Goal: Consume media (video, audio)

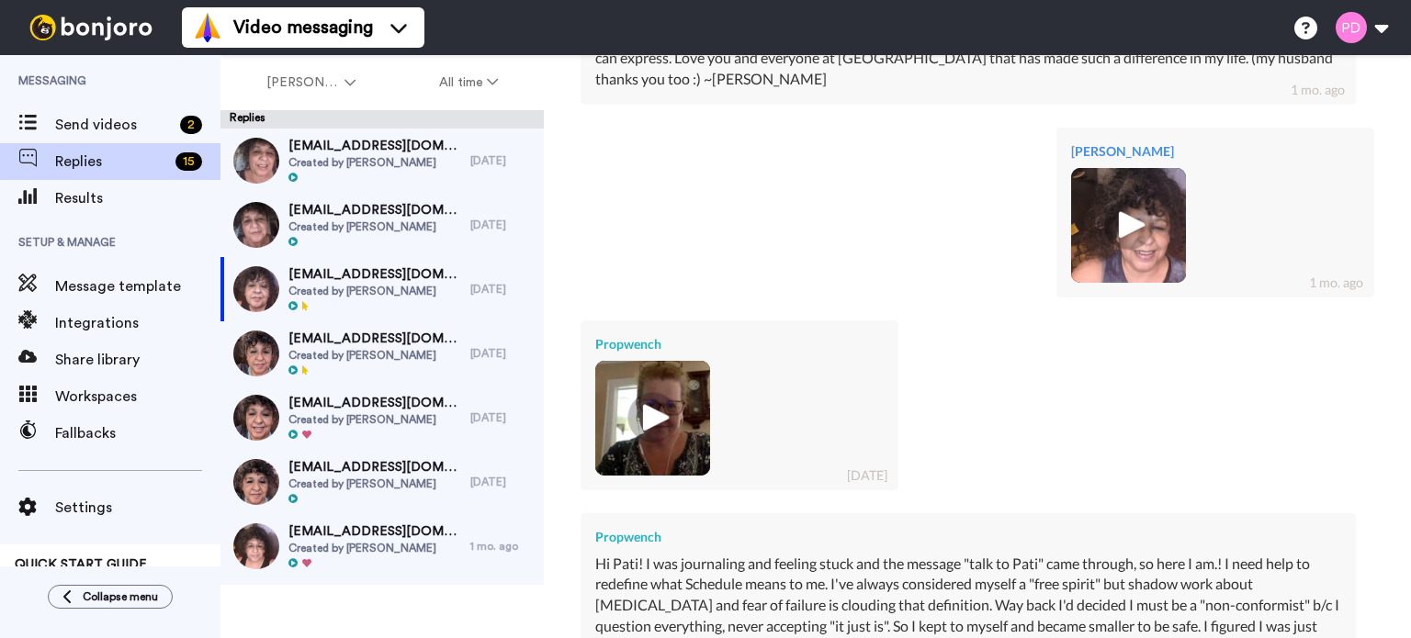
scroll to position [1010, 0]
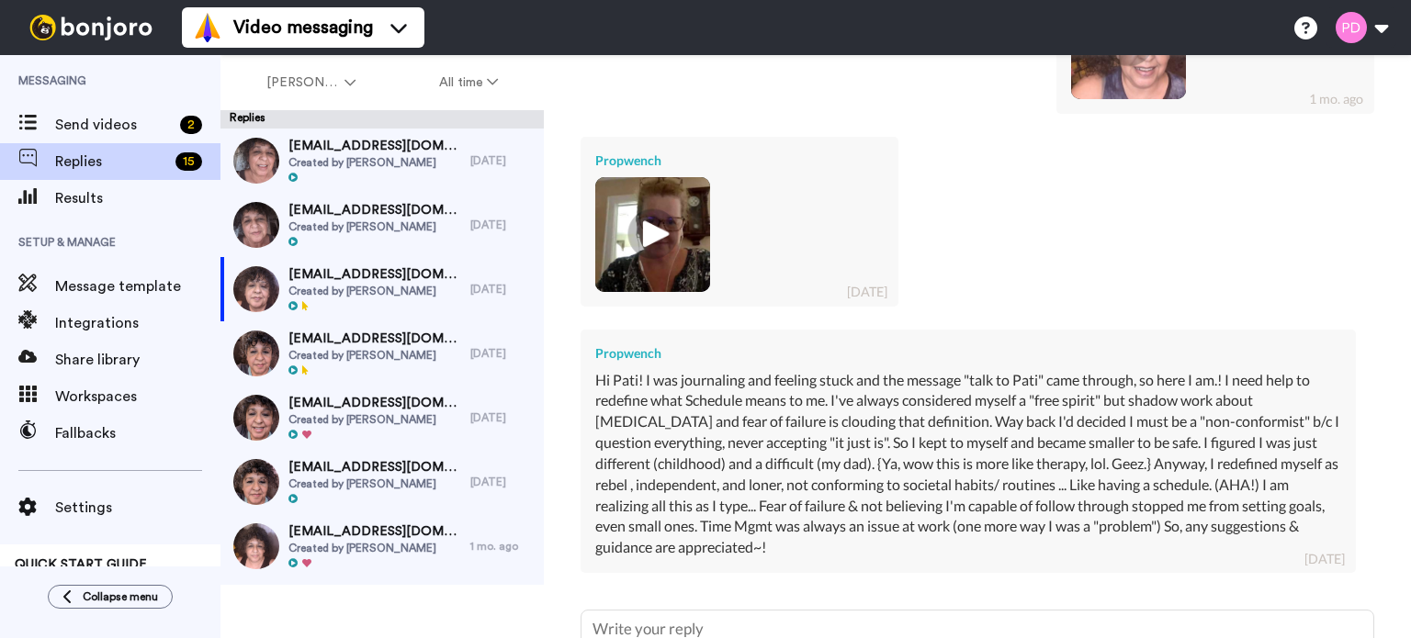
click at [650, 245] on img at bounding box center [652, 234] width 51 height 51
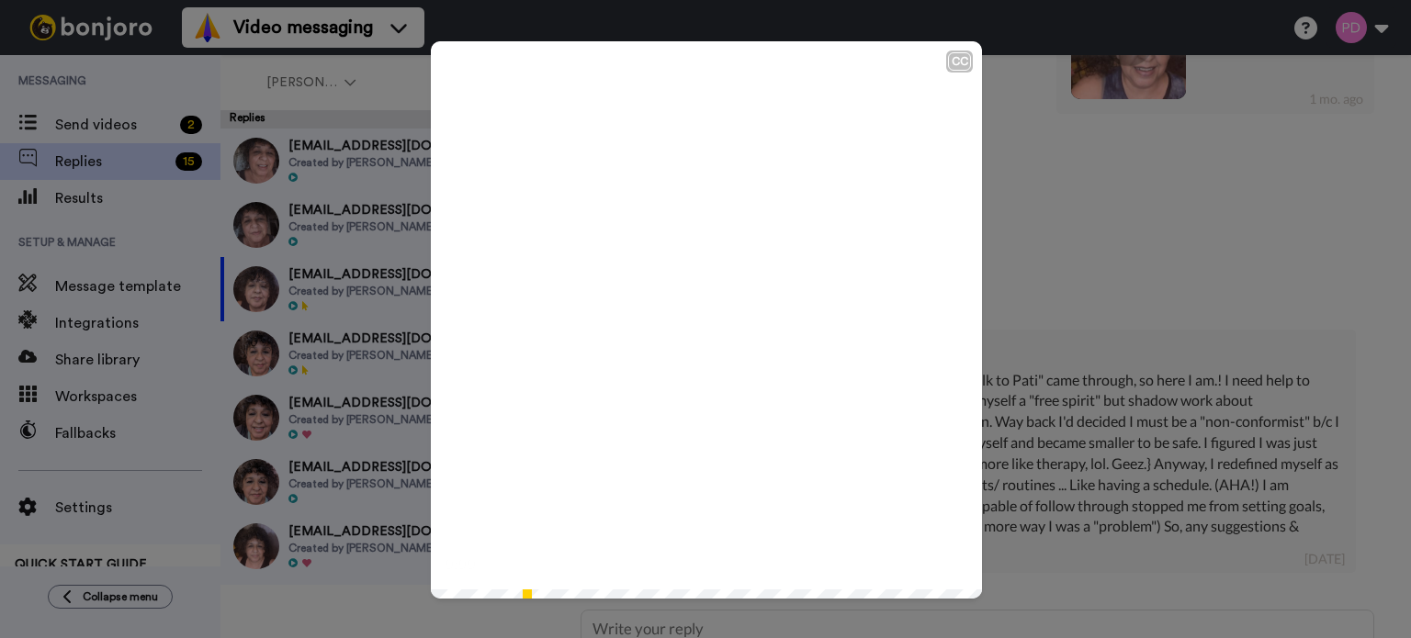
click at [699, 328] on icon at bounding box center [706, 320] width 49 height 49
click at [676, 466] on video at bounding box center [706, 316] width 551 height 551
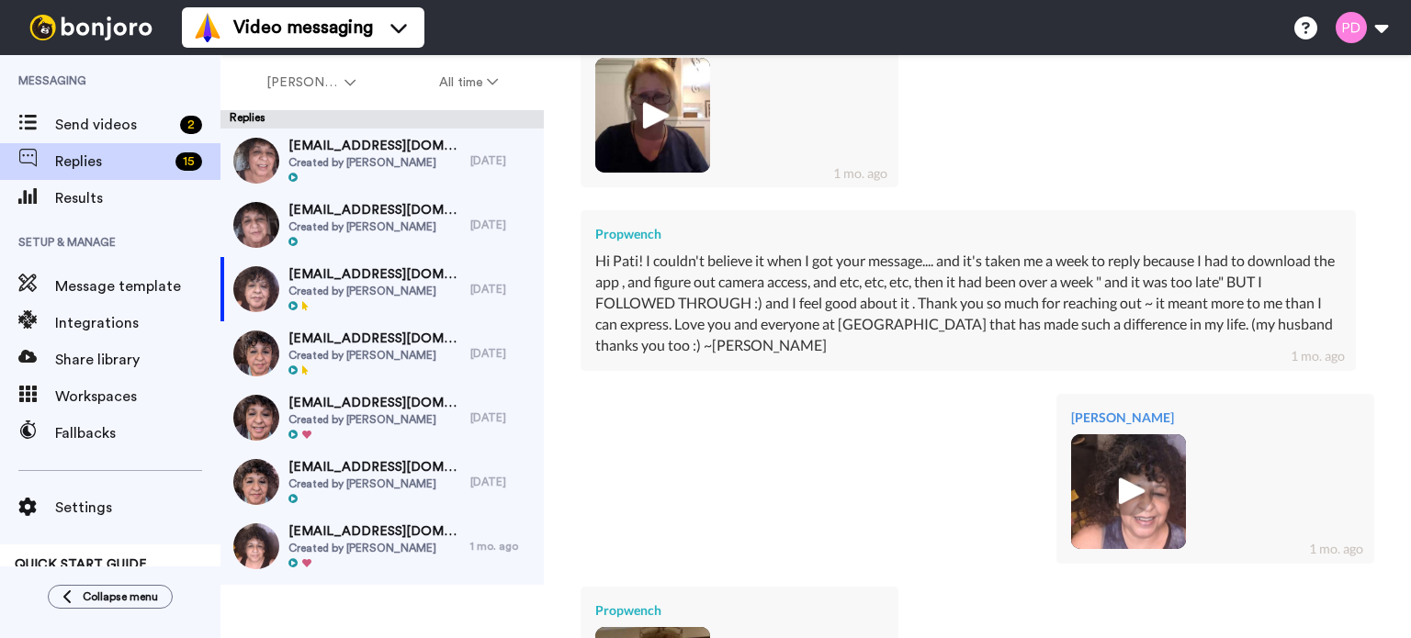
scroll to position [551, 0]
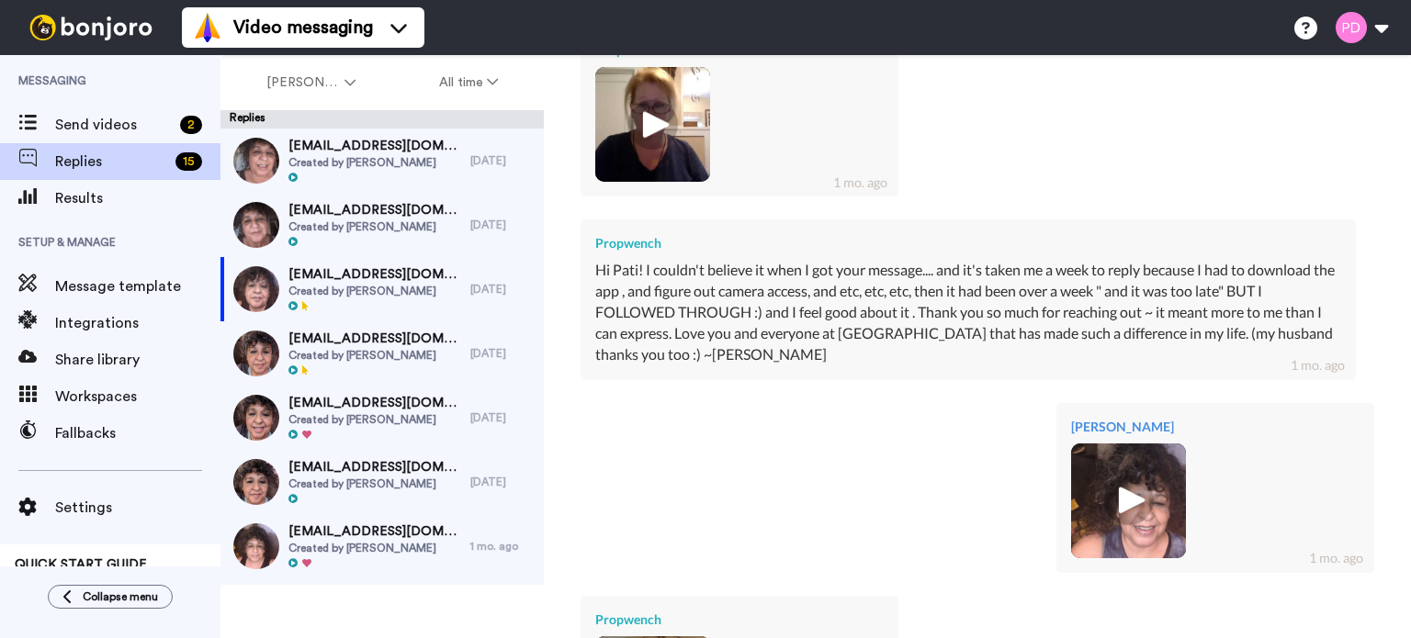
click at [1103, 497] on img at bounding box center [1128, 501] width 51 height 51
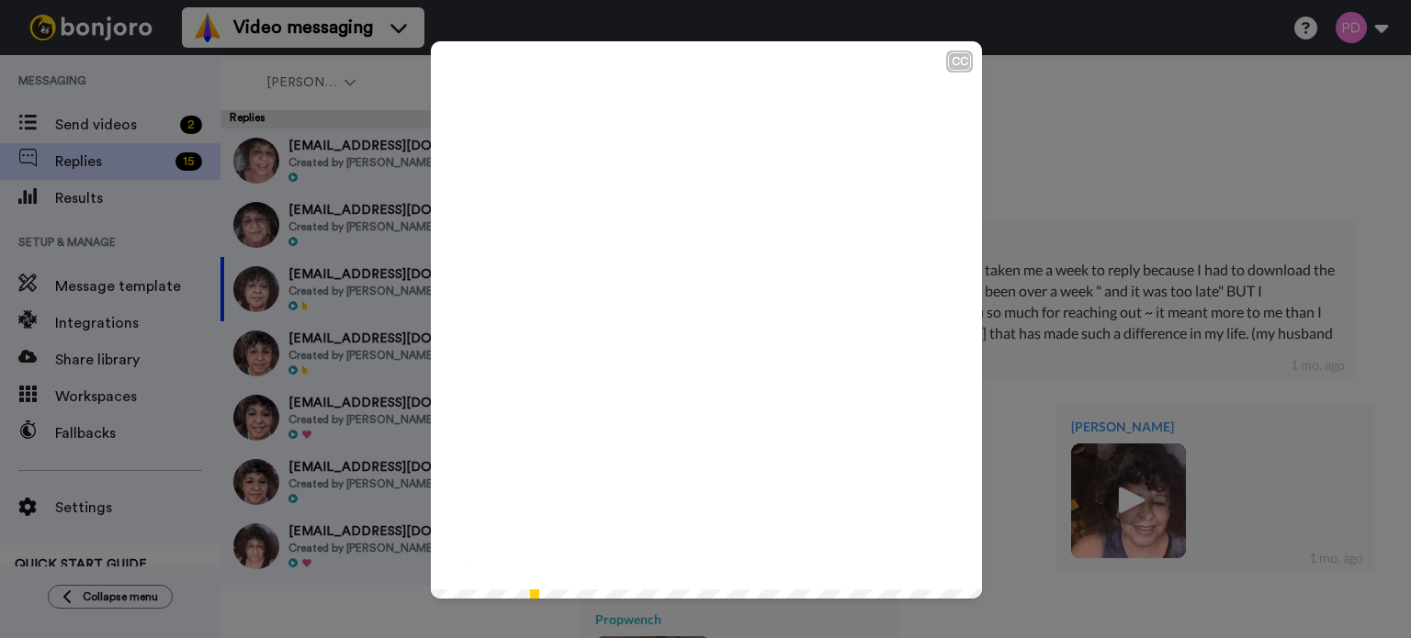
click at [704, 322] on icon "Play/Pause" at bounding box center [706, 319] width 49 height 87
click at [719, 305] on icon "Play/Pause" at bounding box center [706, 319] width 49 height 87
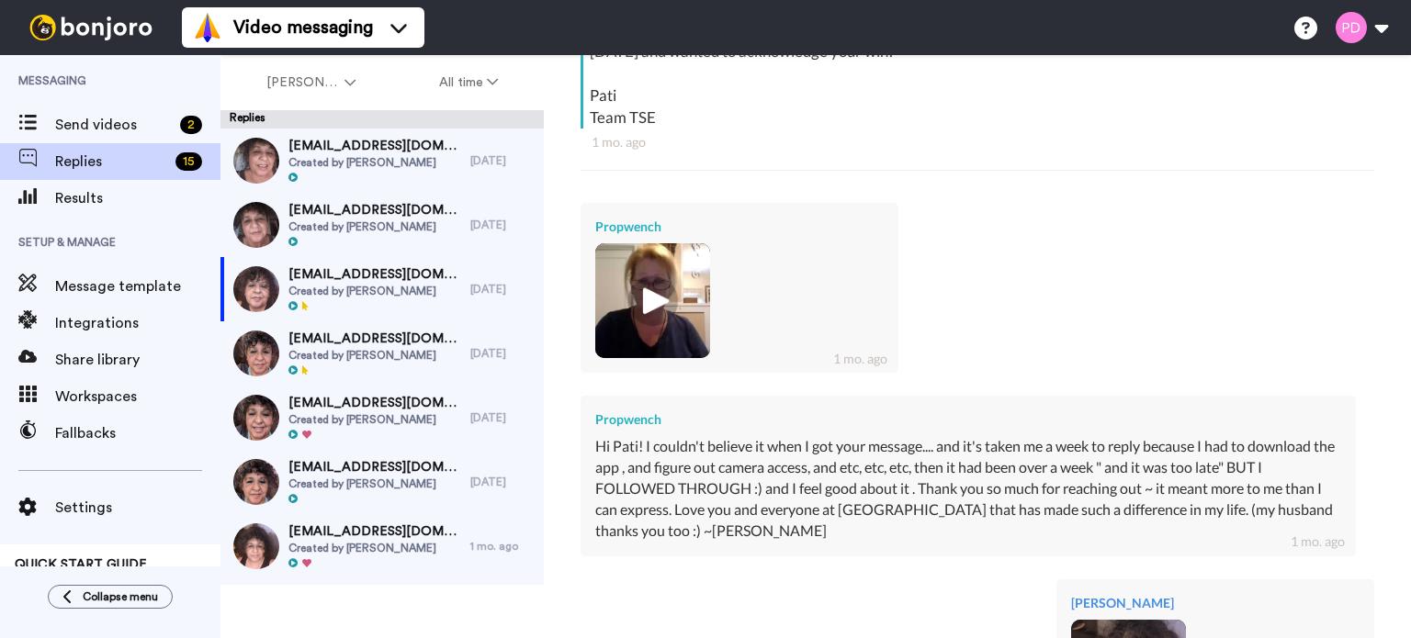
scroll to position [367, 0]
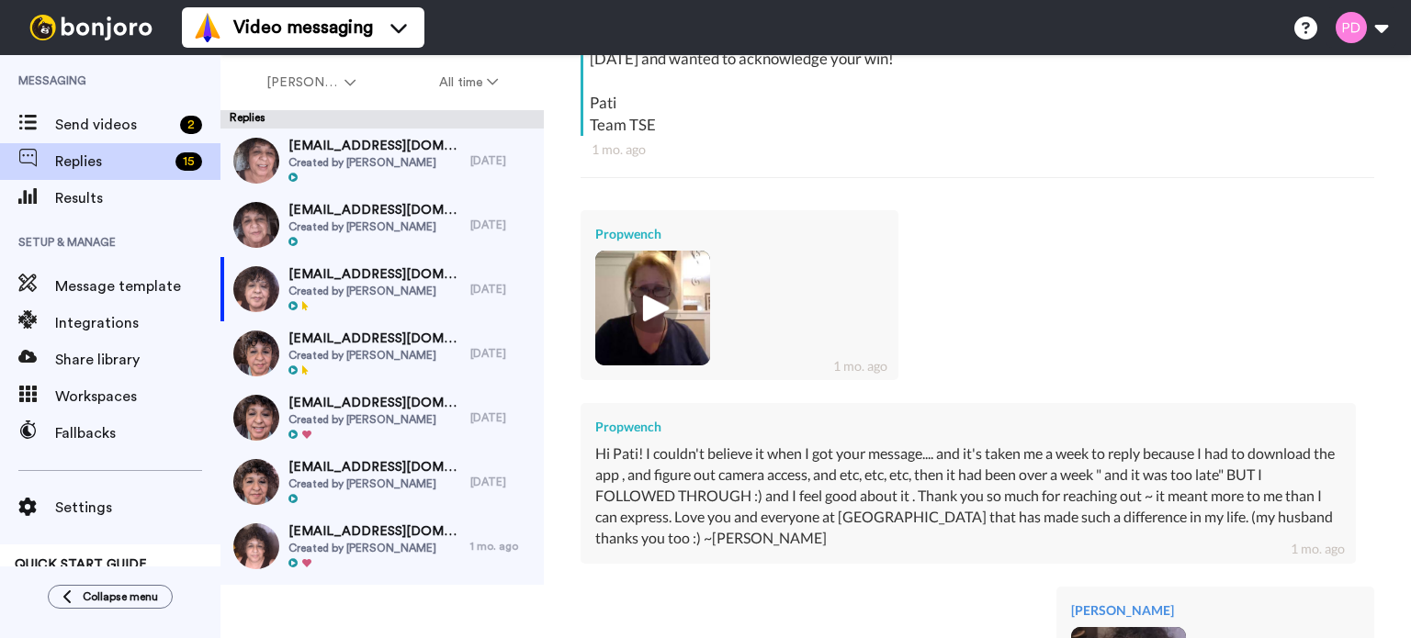
type textarea "x"
